Goal: Task Accomplishment & Management: Complete application form

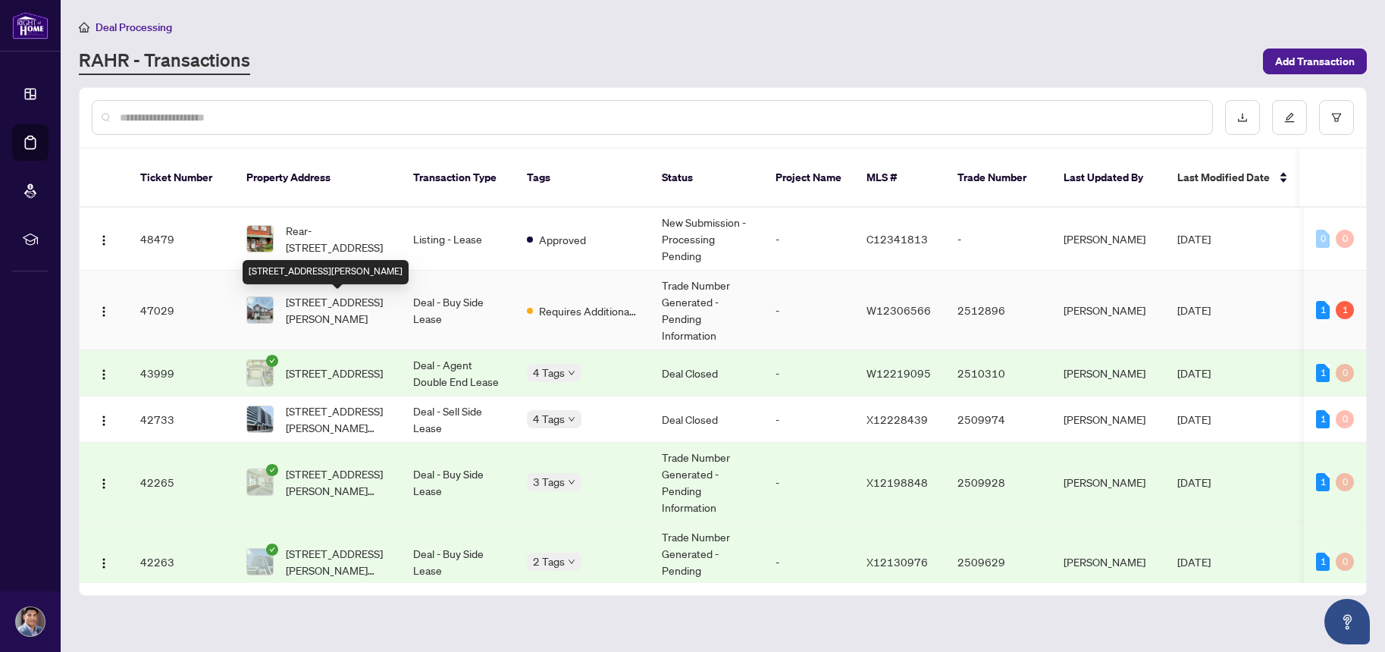
click at [340, 306] on span "[STREET_ADDRESS][PERSON_NAME]" at bounding box center [337, 309] width 103 height 33
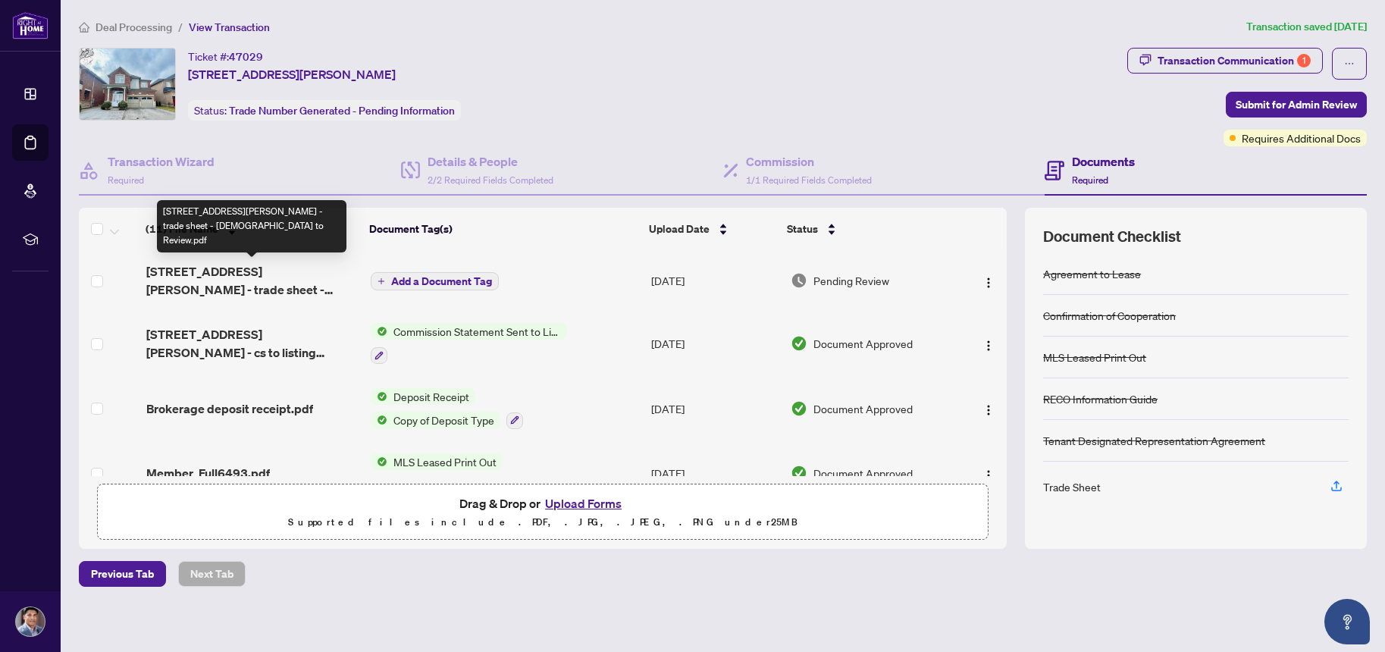
click at [243, 279] on span "3118 Ferguson Drive - trade sheet - Christian to Review.pdf" at bounding box center [252, 280] width 212 height 36
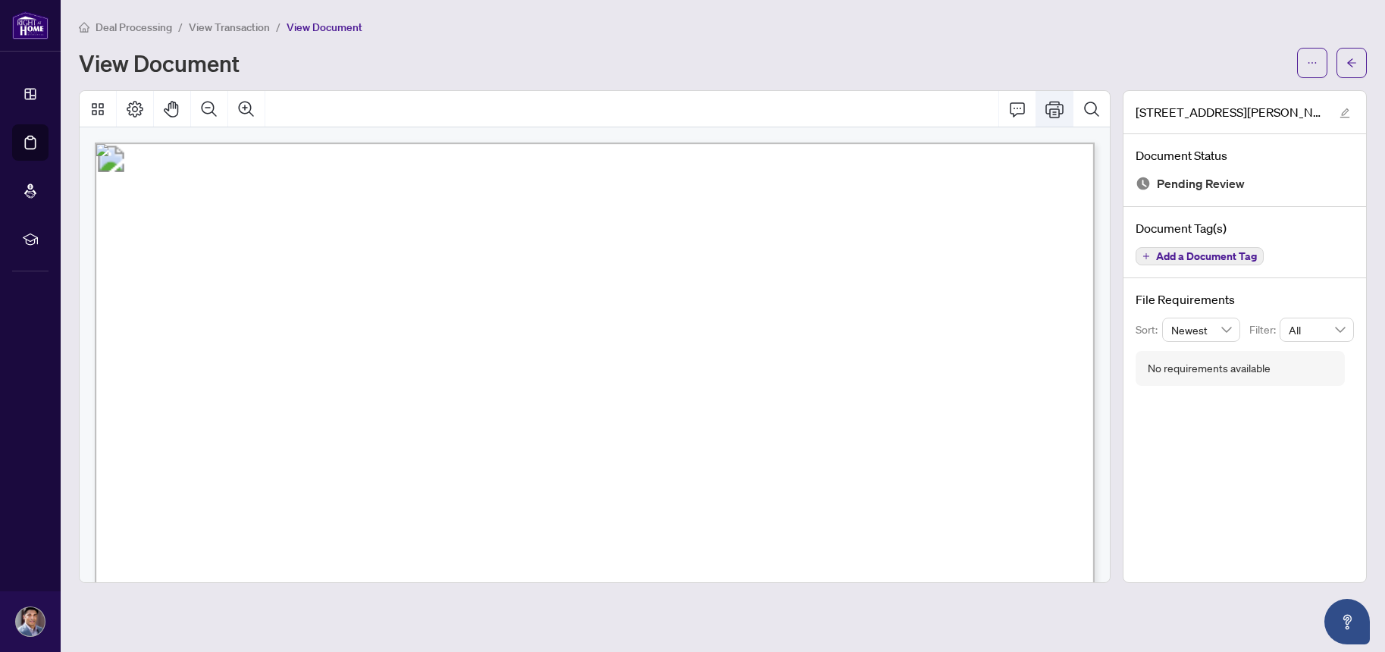
click at [1056, 107] on icon "Print" at bounding box center [1055, 109] width 18 height 18
click at [211, 24] on span "View Transaction" at bounding box center [229, 27] width 81 height 14
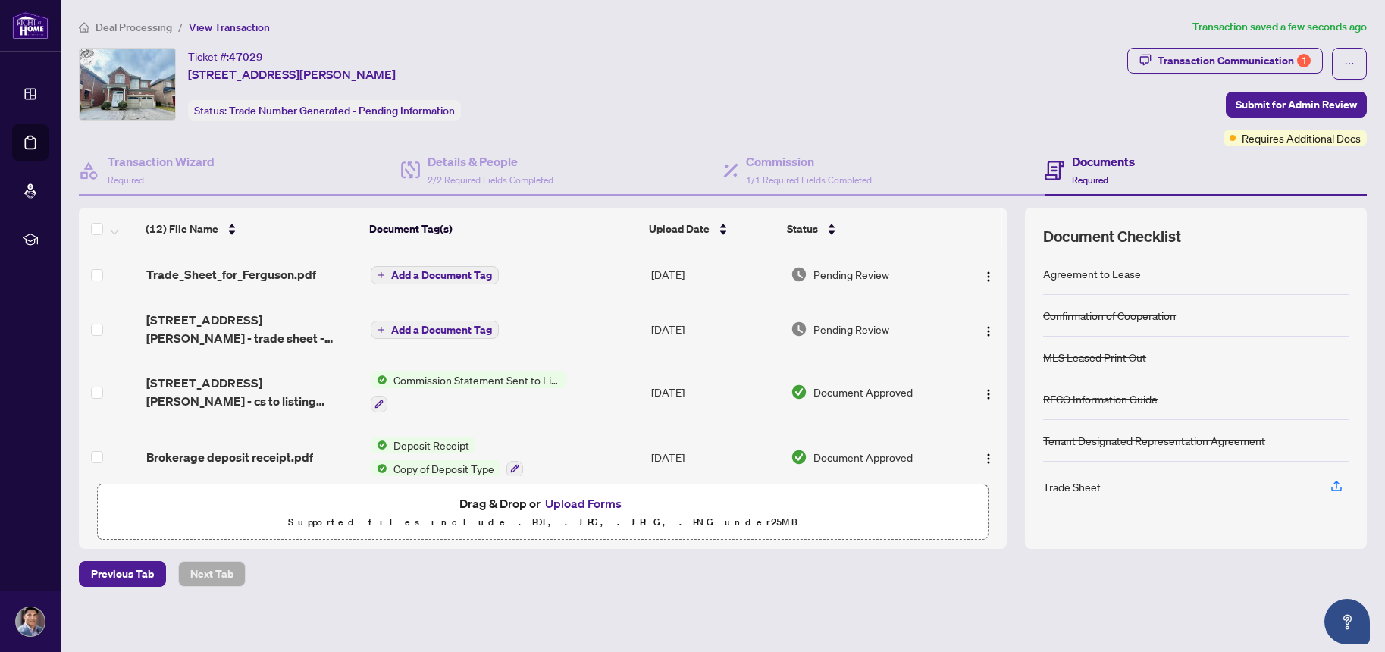
click at [427, 274] on span "Add a Document Tag" at bounding box center [441, 275] width 101 height 11
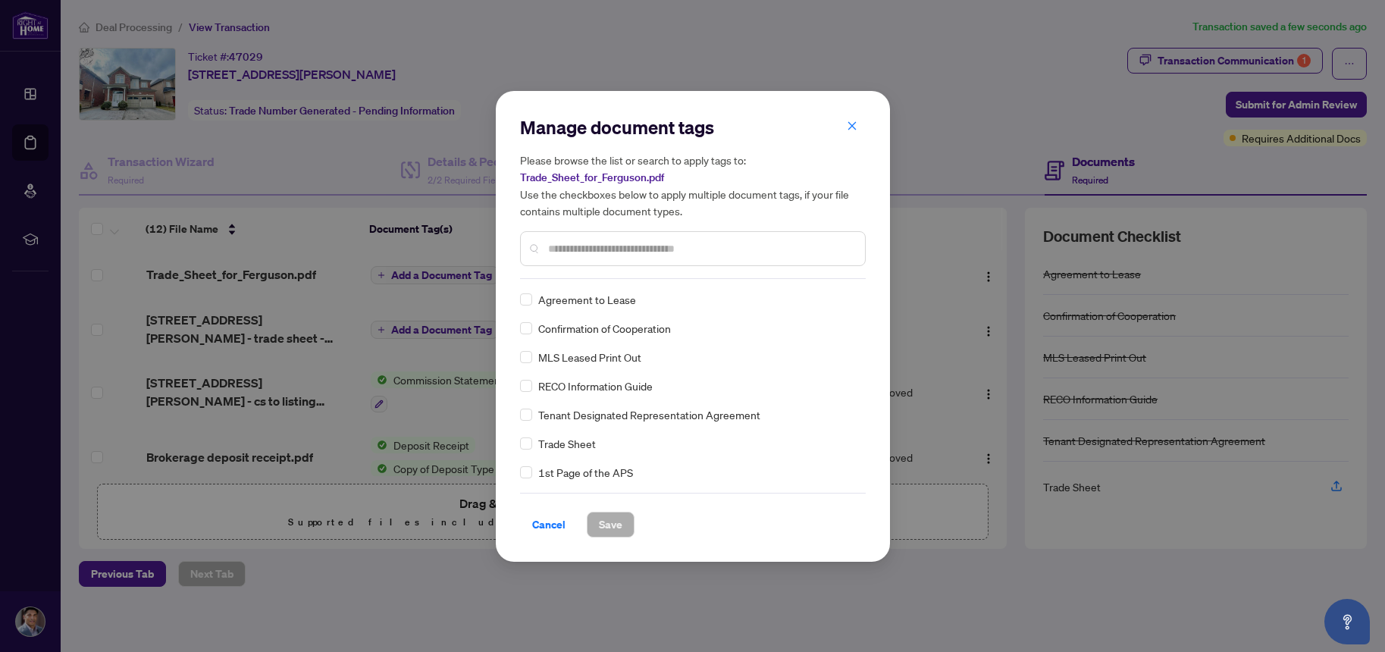
click at [595, 243] on input "text" at bounding box center [700, 248] width 305 height 17
type input "*****"
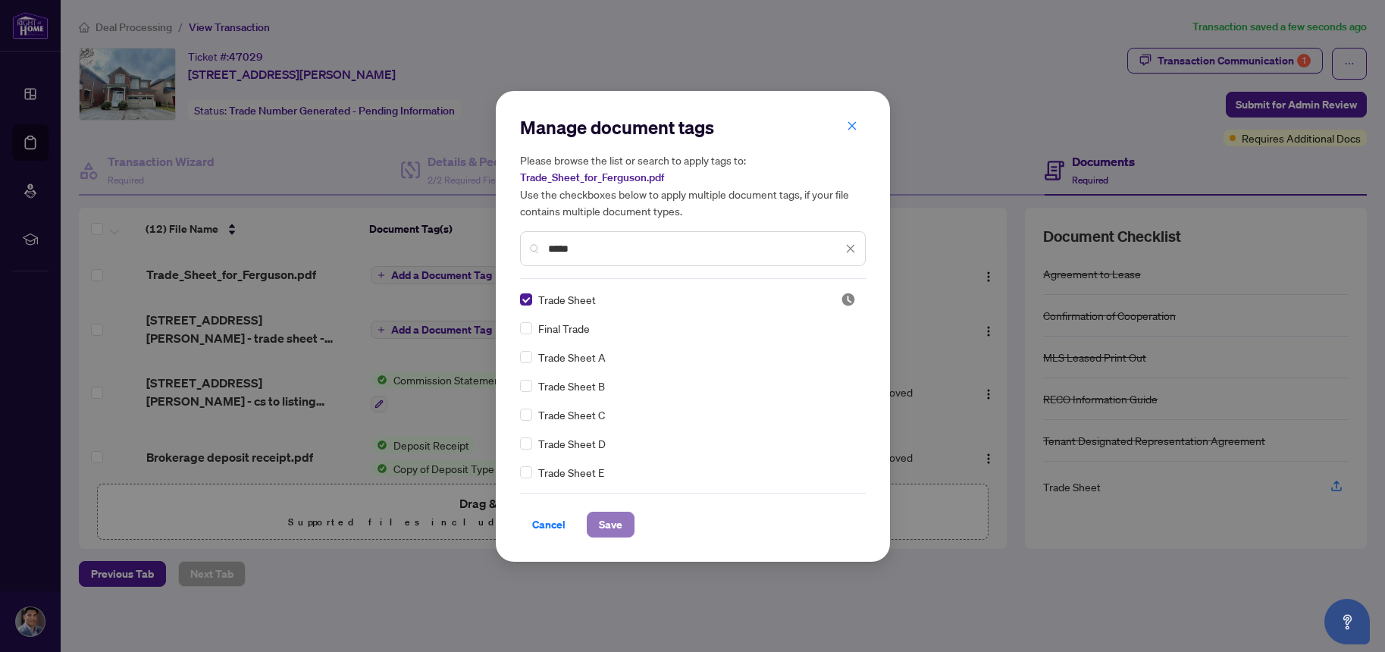
click at [607, 528] on span "Save" at bounding box center [611, 525] width 24 height 24
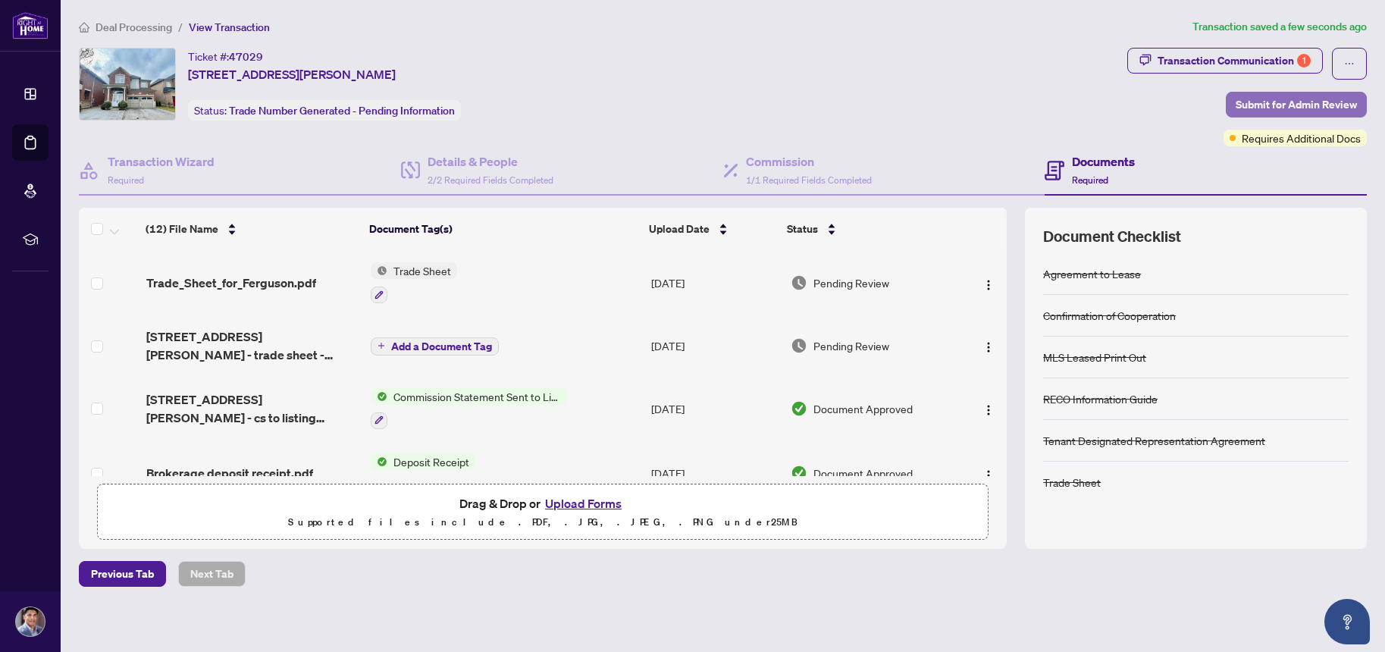
click at [1290, 99] on span "Submit for Admin Review" at bounding box center [1296, 105] width 121 height 24
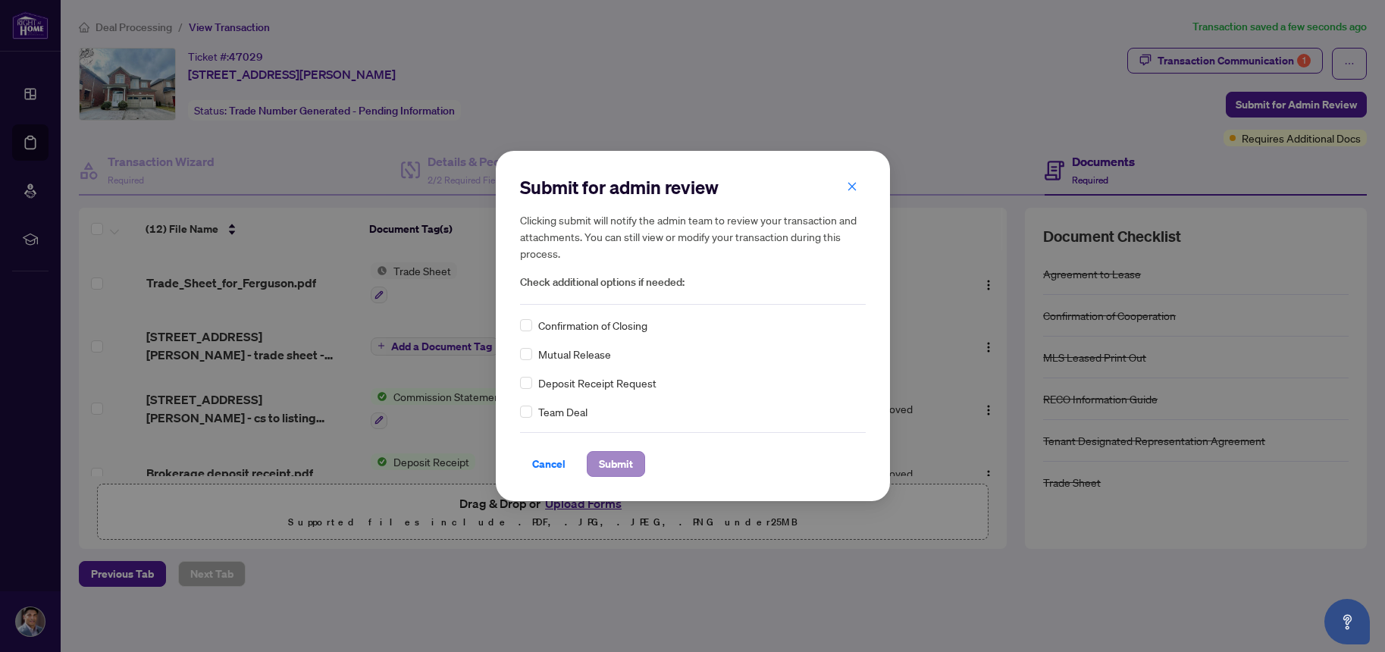
click at [615, 466] on span "Submit" at bounding box center [616, 464] width 34 height 24
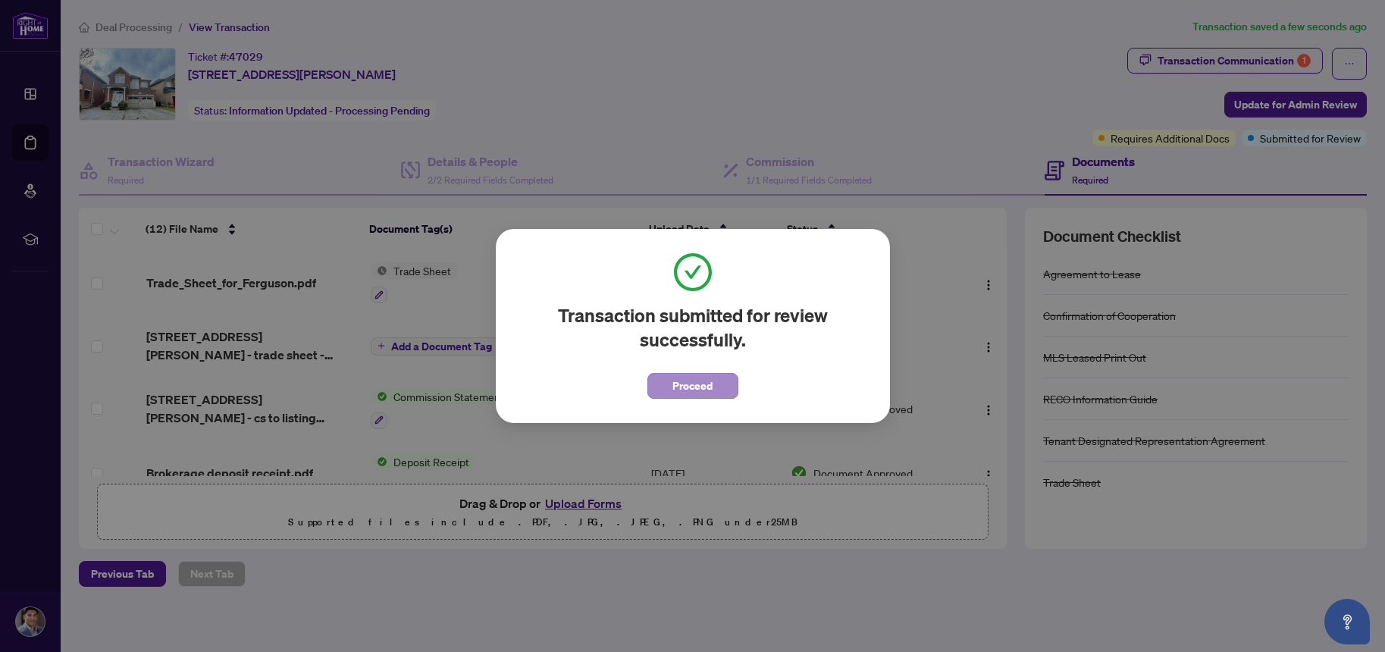
click at [676, 397] on span "Proceed" at bounding box center [693, 386] width 40 height 24
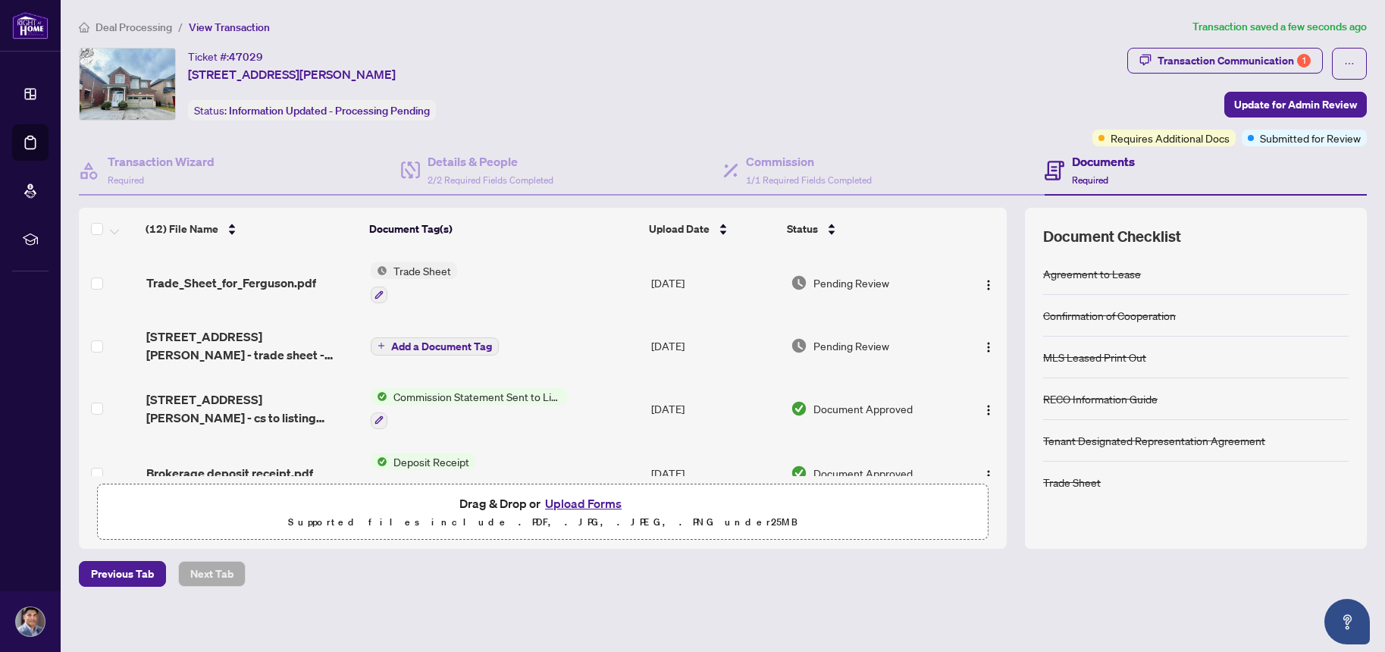
click at [149, 24] on span "Deal Processing" at bounding box center [134, 27] width 77 height 14
